Goal: Information Seeking & Learning: Learn about a topic

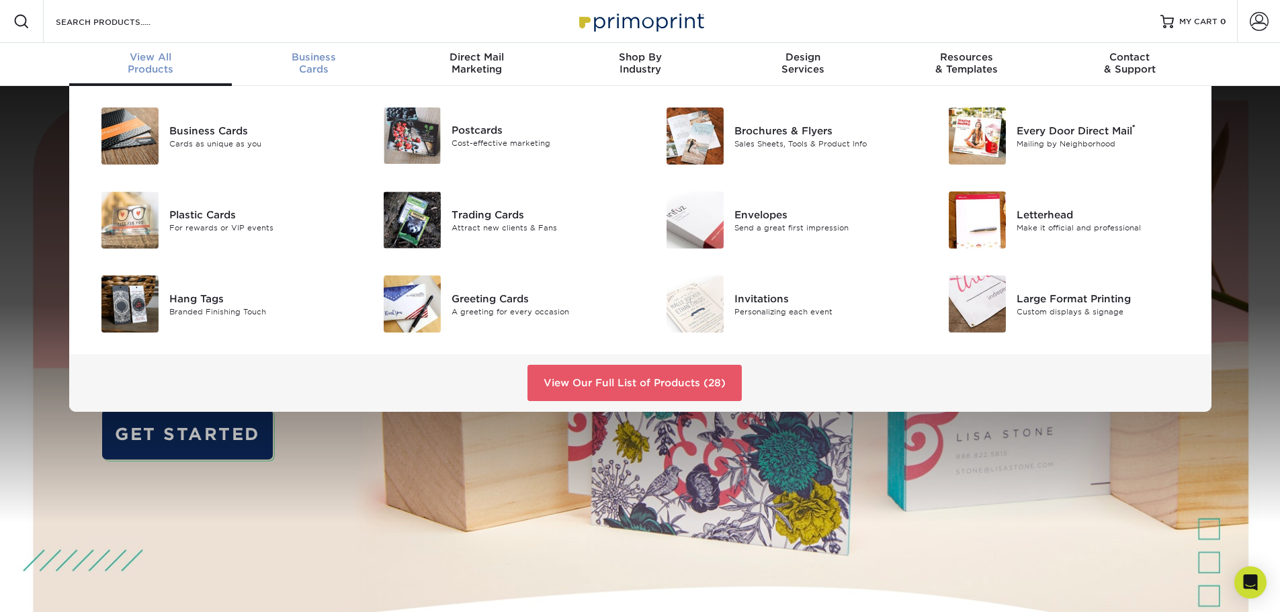
click at [292, 56] on span "Business" at bounding box center [313, 57] width 163 height 12
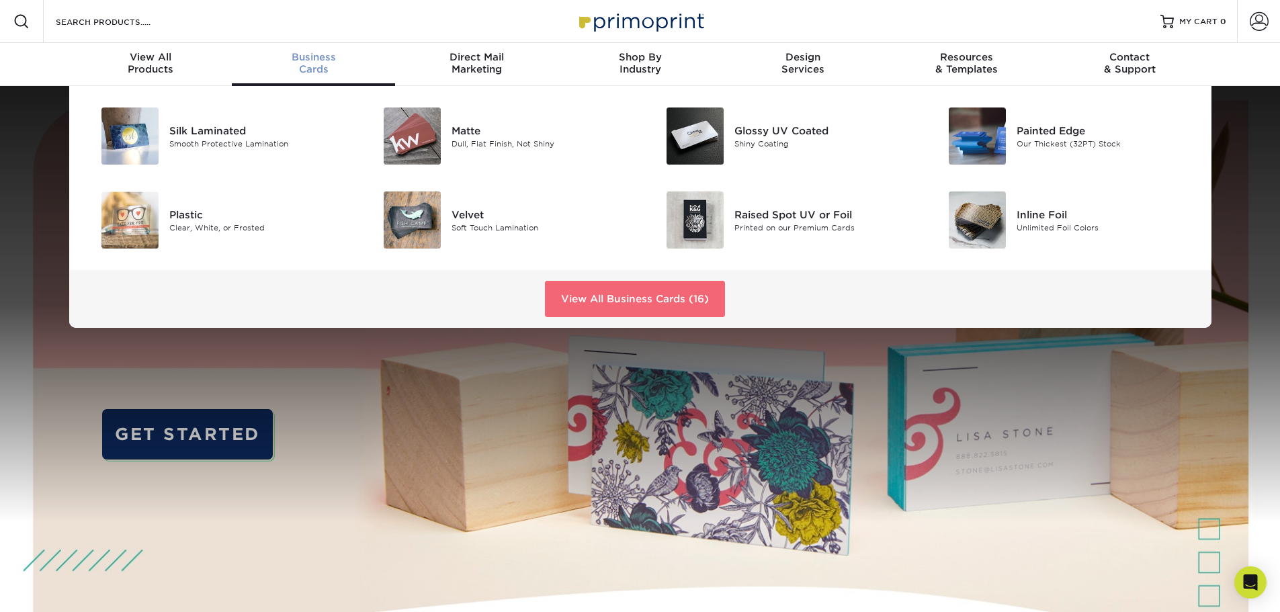
click at [578, 302] on link "View All Business Cards (16)" at bounding box center [635, 299] width 180 height 36
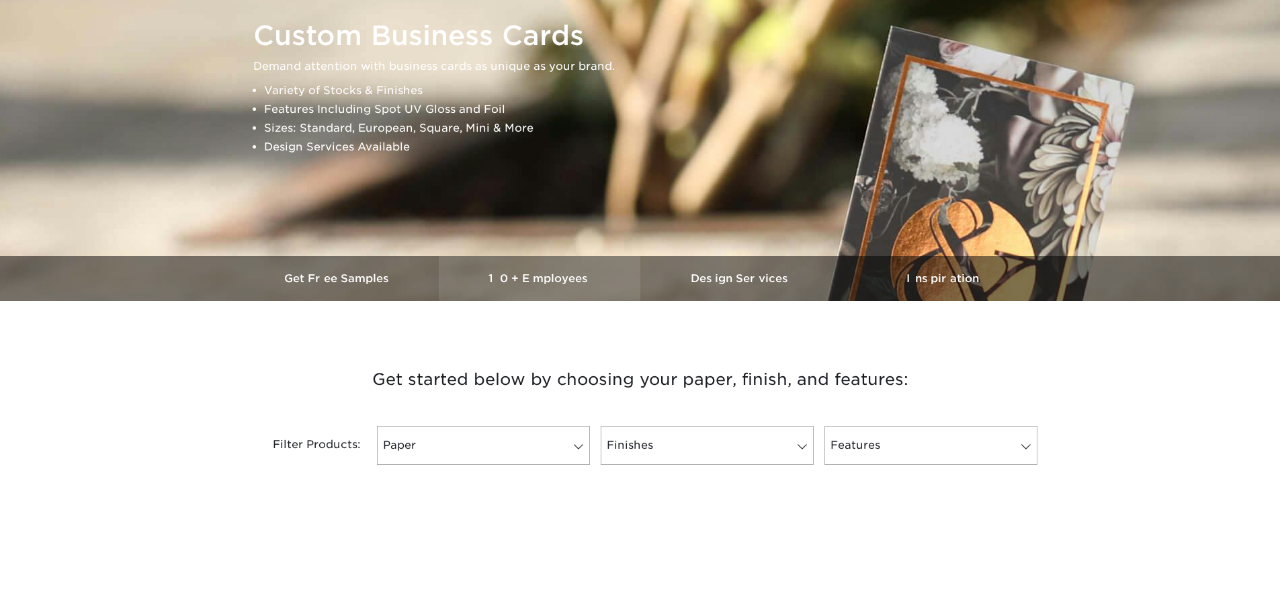
scroll to position [403, 0]
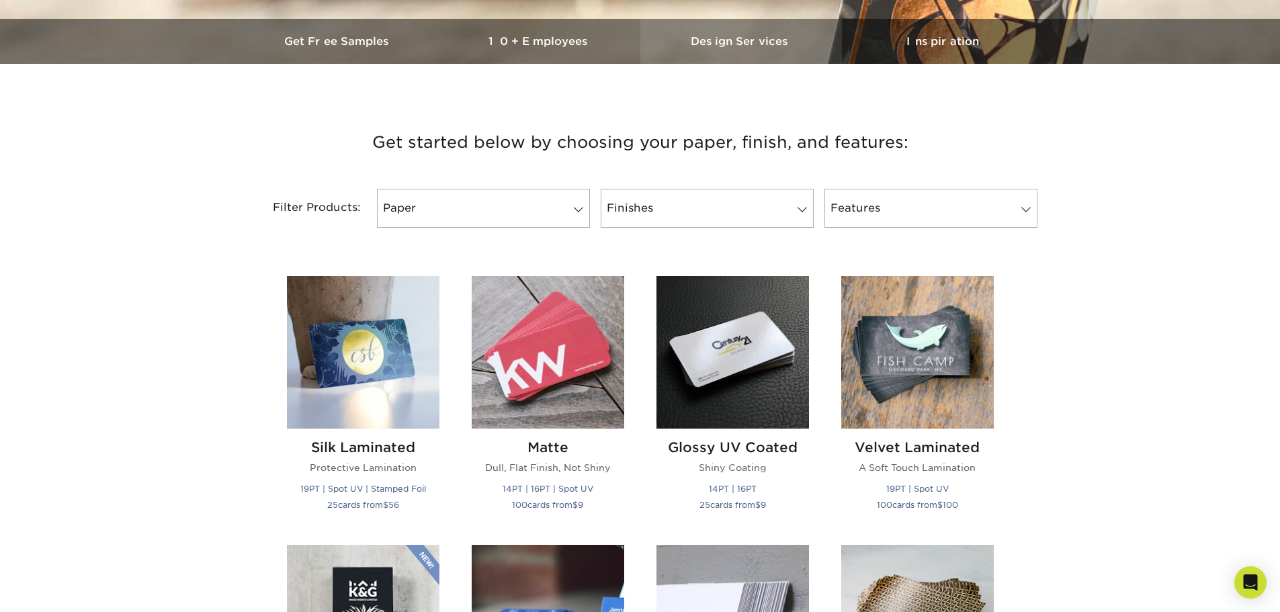
click at [711, 36] on h3 "Design Services" at bounding box center [741, 41] width 202 height 13
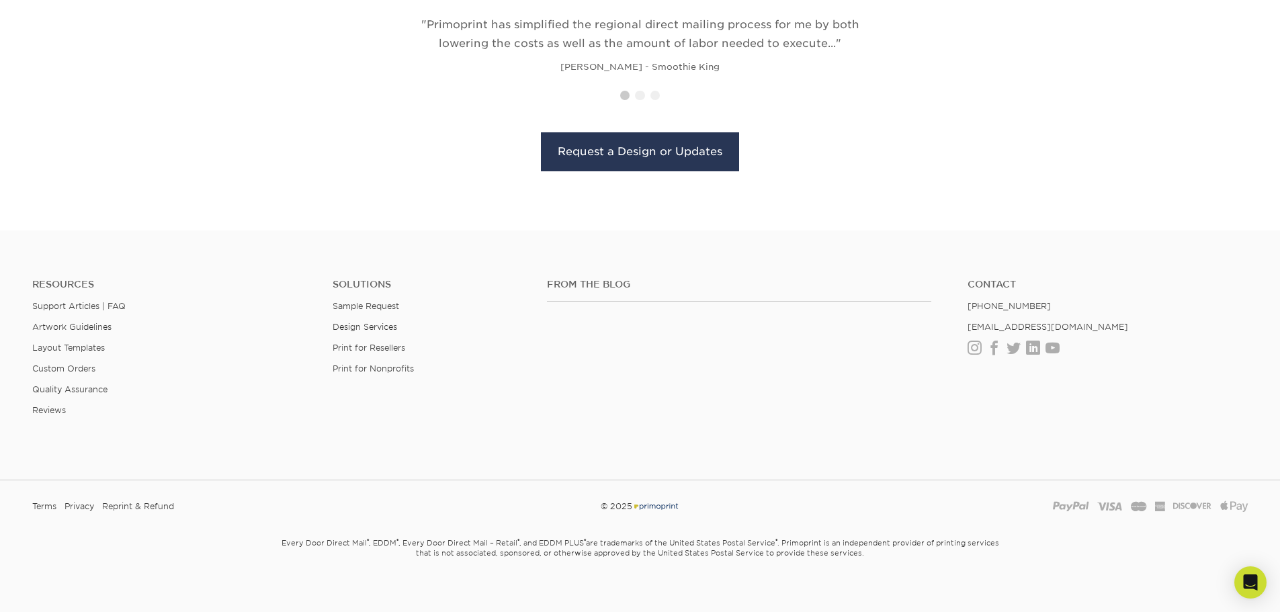
scroll to position [1543, 0]
